Goal: Check status: Check status

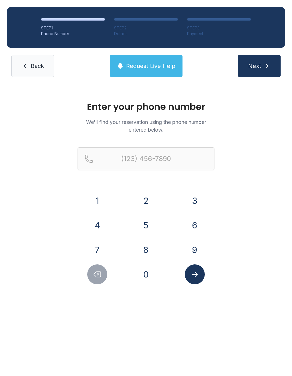
click at [154, 252] on button "8" at bounding box center [146, 250] width 20 height 20
click at [149, 223] on button "5" at bounding box center [146, 225] width 20 height 20
click at [148, 276] on button "0" at bounding box center [146, 274] width 20 height 20
click at [152, 222] on button "5" at bounding box center [146, 225] width 20 height 20
click at [152, 247] on button "8" at bounding box center [146, 250] width 20 height 20
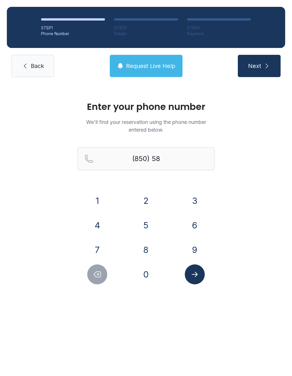
click at [151, 223] on button "5" at bounding box center [146, 225] width 20 height 20
click at [151, 197] on button "2" at bounding box center [146, 201] width 20 height 20
click at [152, 221] on button "5" at bounding box center [146, 225] width 20 height 20
click at [154, 200] on button "2" at bounding box center [146, 201] width 20 height 20
click at [100, 205] on button "1" at bounding box center [97, 201] width 20 height 20
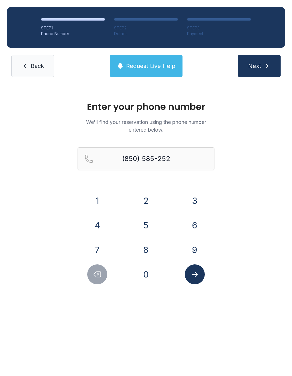
type input "[PHONE_NUMBER]"
click at [263, 77] on button "Next" at bounding box center [259, 66] width 43 height 22
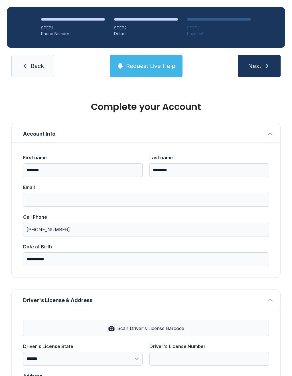
click at [256, 69] on span "Next" at bounding box center [254, 66] width 13 height 8
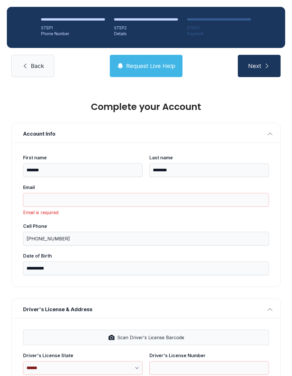
click at [264, 64] on icon "submit" at bounding box center [267, 66] width 7 height 7
click at [149, 63] on span "Request Live Help" at bounding box center [150, 66] width 49 height 8
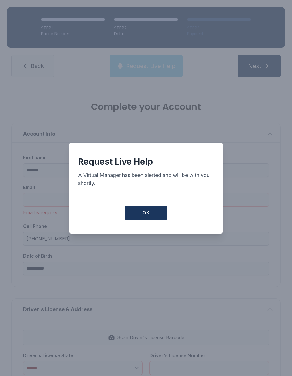
click at [142, 208] on div "Request Live Help A Virtual Manager has been alerted and will be with you short…" at bounding box center [146, 188] width 154 height 91
click at [151, 220] on button "OK" at bounding box center [146, 213] width 43 height 14
